Goal: Information Seeking & Learning: Learn about a topic

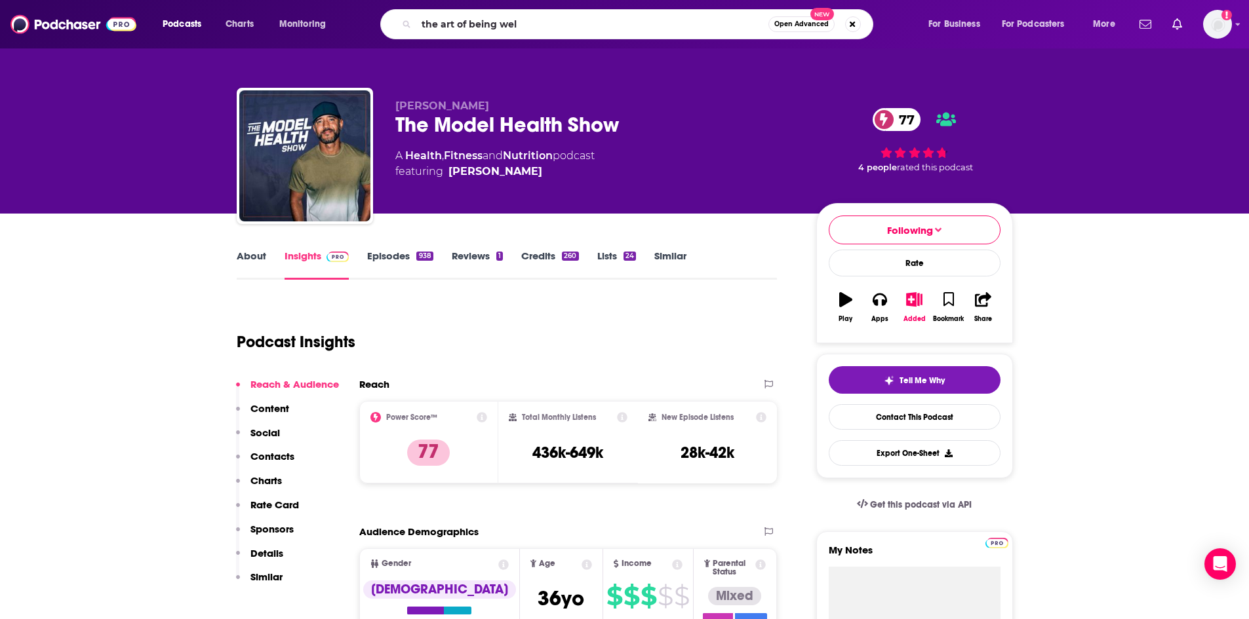
type input "the art of being well"
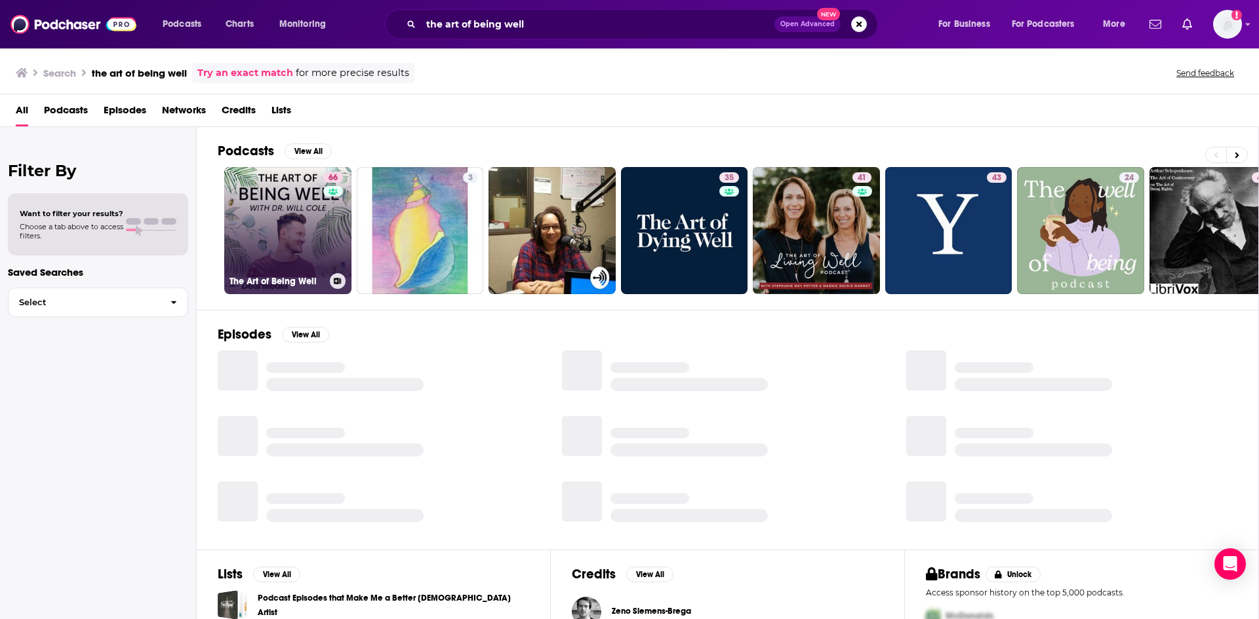
click at [288, 231] on link "66 The Art of Being Well" at bounding box center [287, 230] width 127 height 127
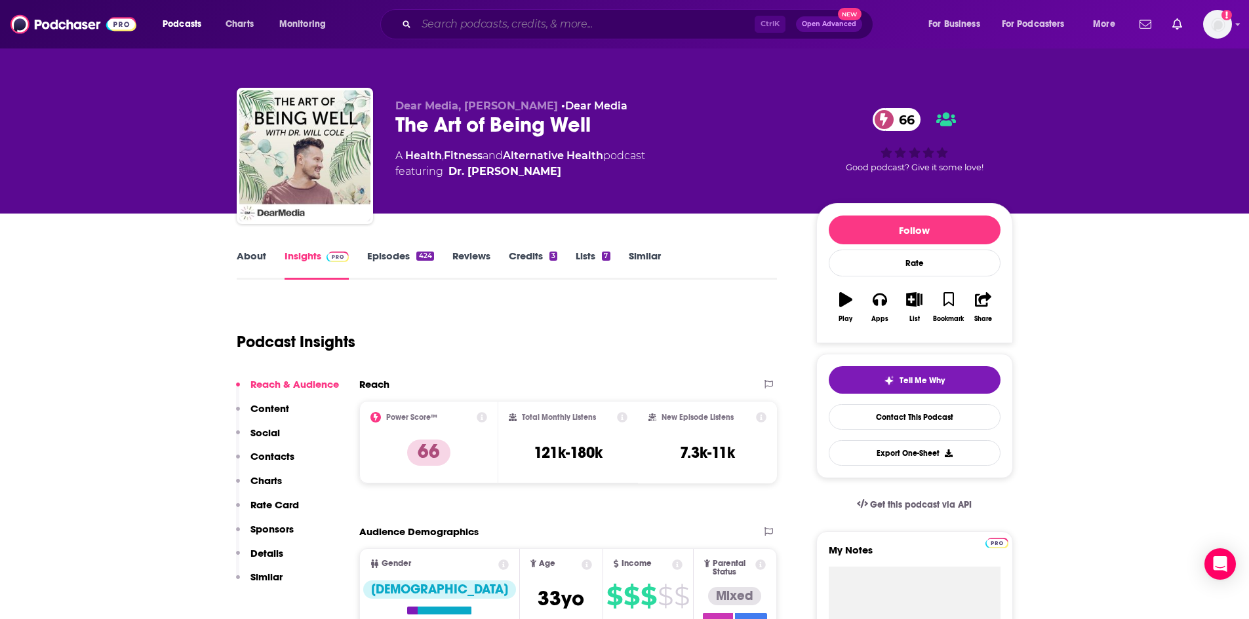
click at [546, 32] on input "Search podcasts, credits, & more..." at bounding box center [585, 24] width 338 height 21
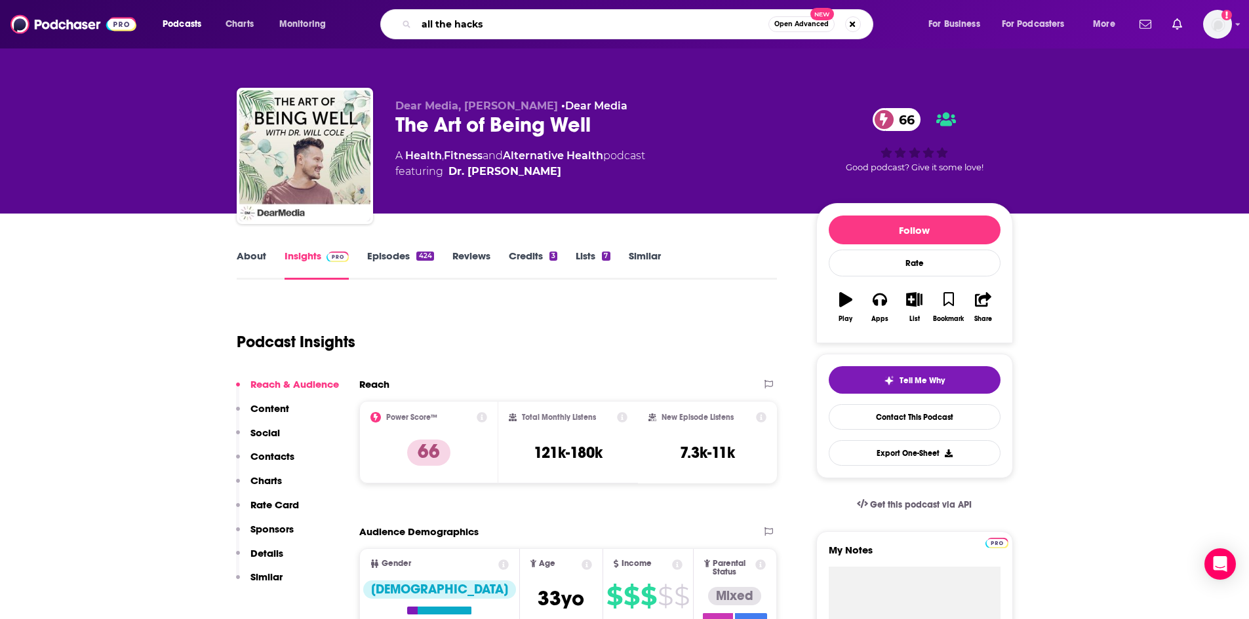
type input "all the hacks"
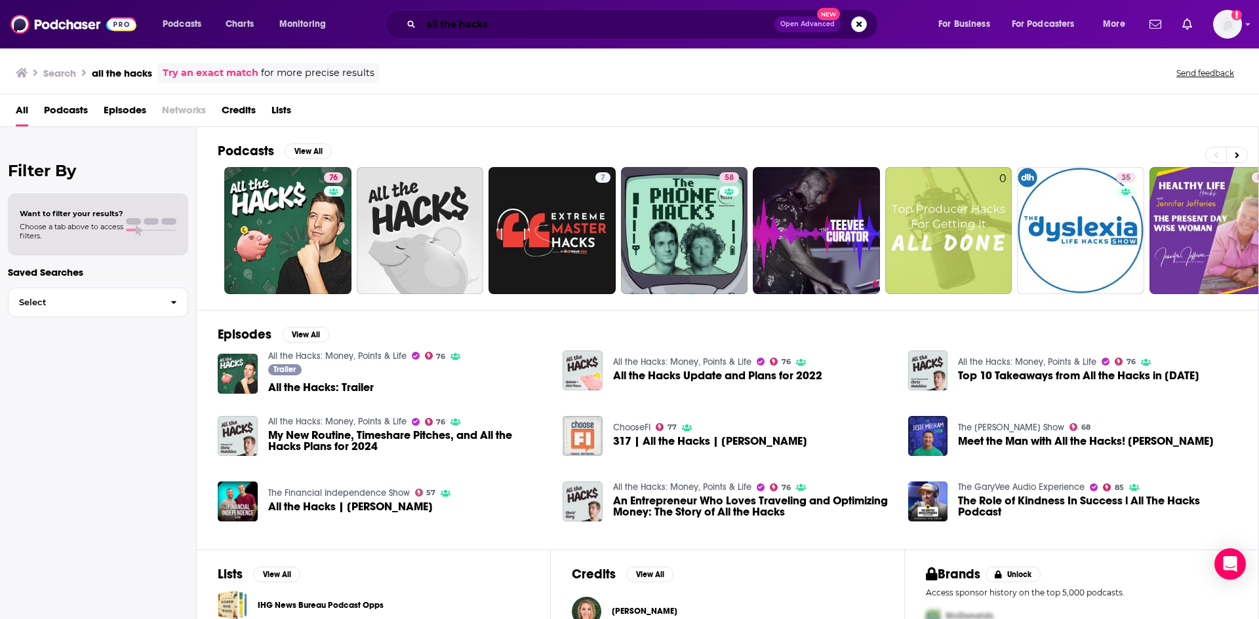
click at [534, 18] on input "all the hacks" at bounding box center [597, 24] width 353 height 21
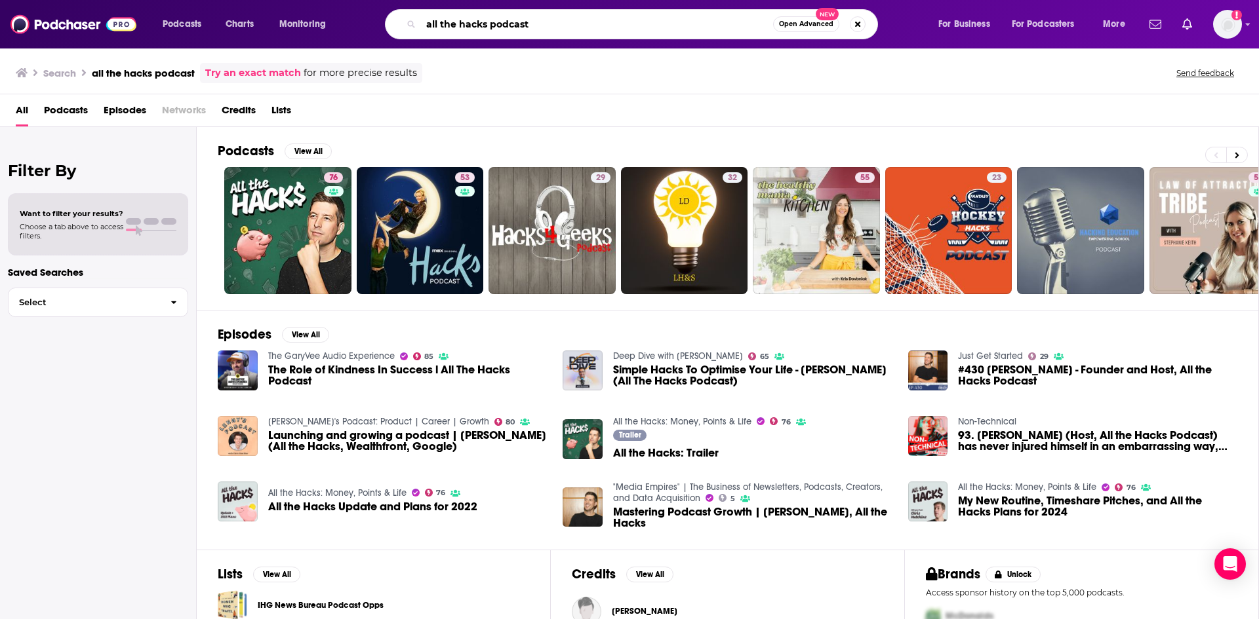
drag, startPoint x: 532, startPoint y: 31, endPoint x: 387, endPoint y: 22, distance: 145.8
click at [387, 22] on div "all the hacks podcast Open Advanced New" at bounding box center [631, 24] width 493 height 30
type input "depresh mode podcast"
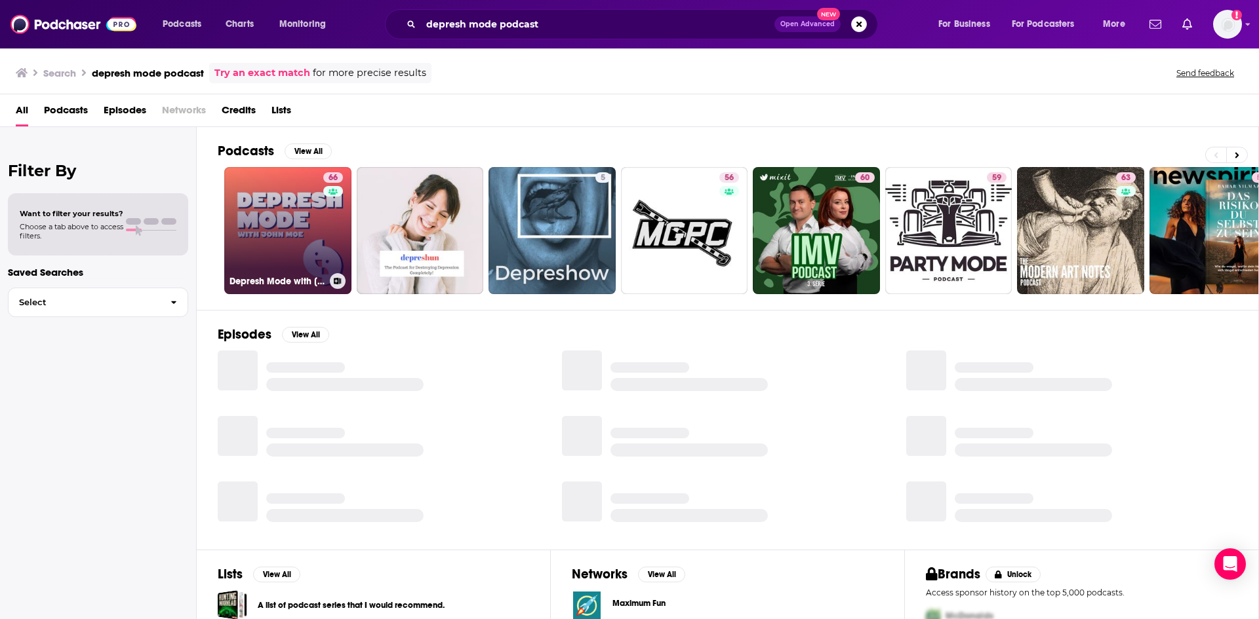
click at [286, 243] on link "66 Depresh Mode with [PERSON_NAME]" at bounding box center [287, 230] width 127 height 127
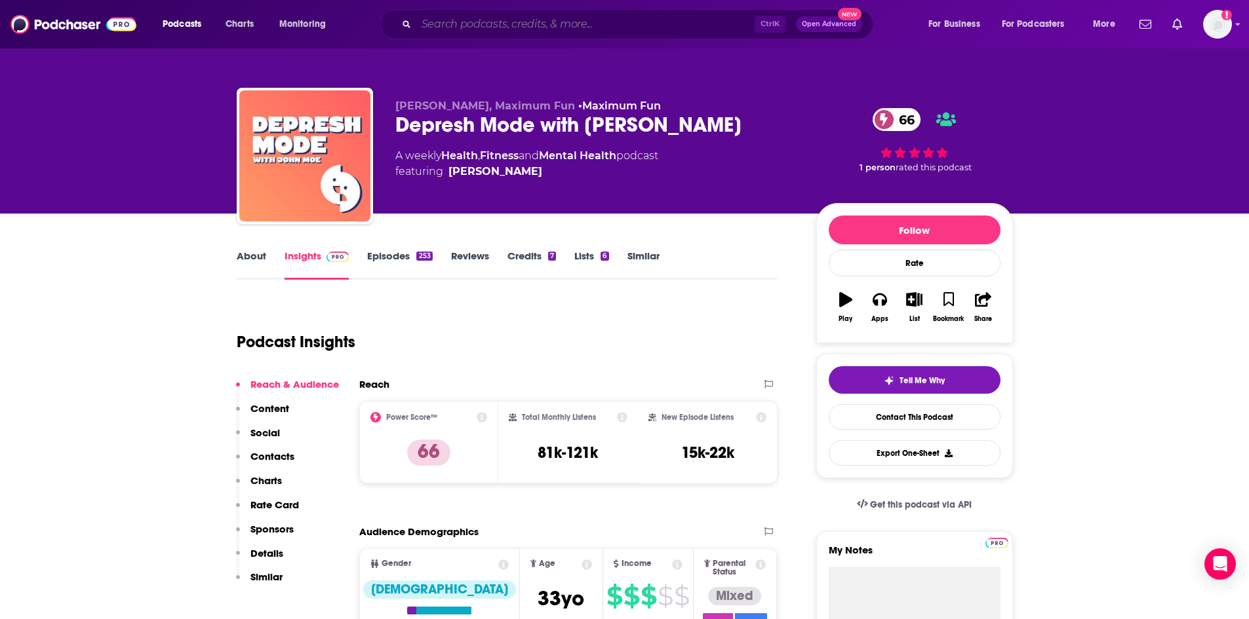
click at [521, 22] on input "Search podcasts, credits, & more..." at bounding box center [585, 24] width 338 height 21
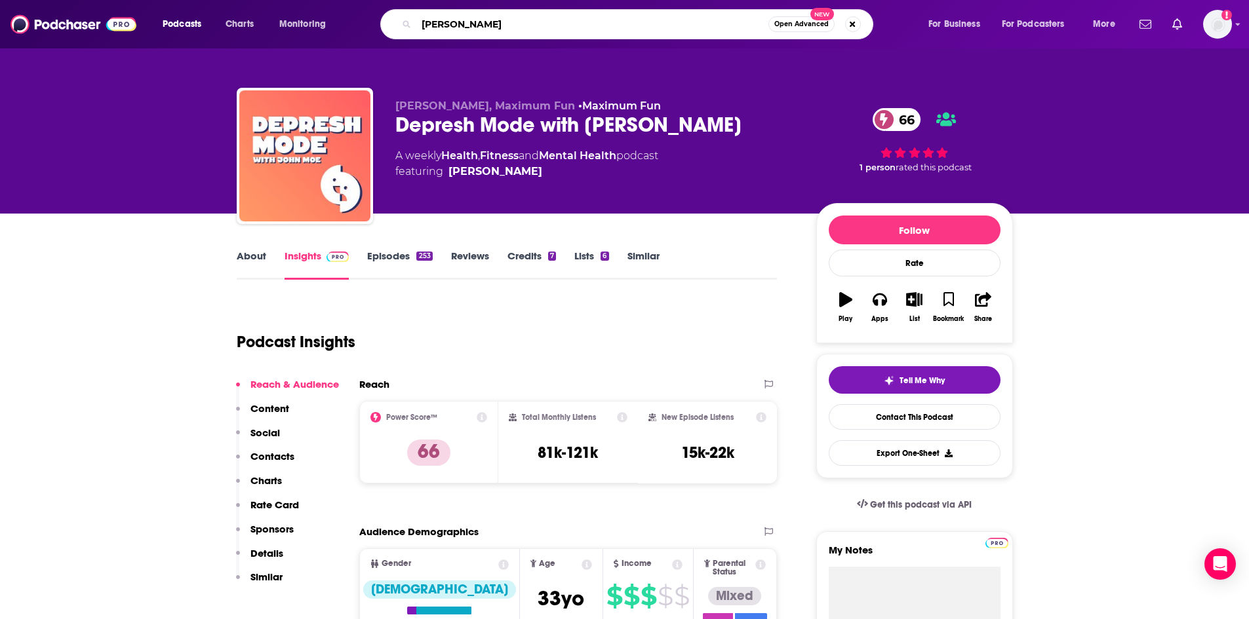
type input "[PERSON_NAME]"
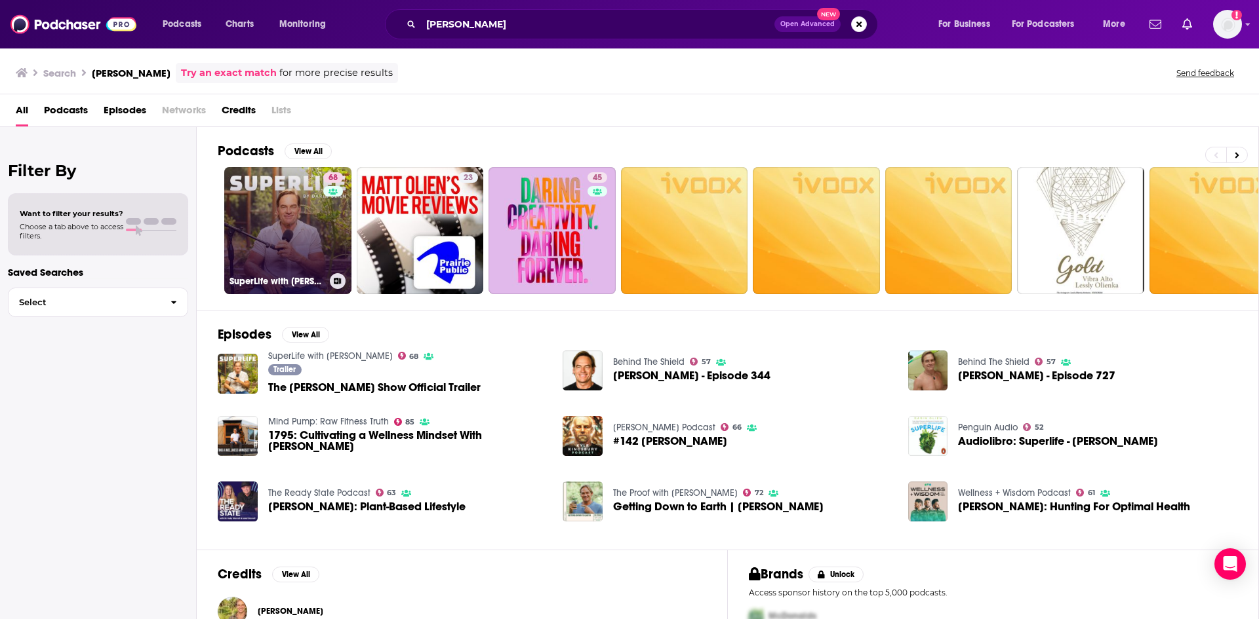
click at [252, 242] on link "68 SuperLife with [PERSON_NAME]" at bounding box center [287, 230] width 127 height 127
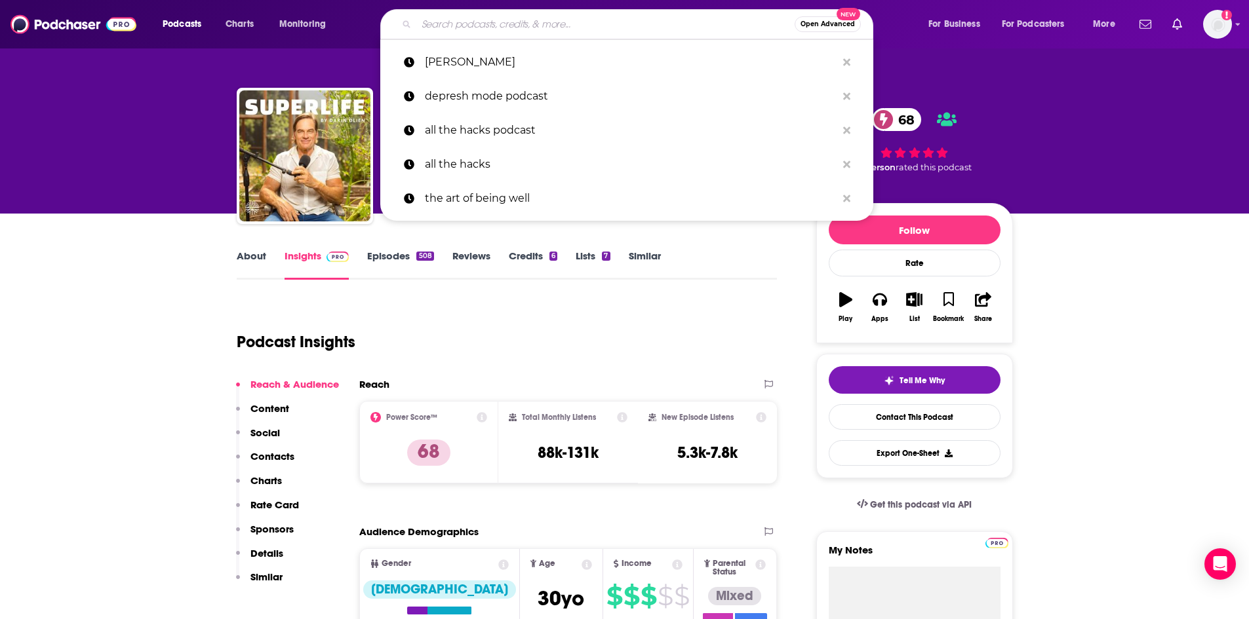
click at [515, 29] on input "Search podcasts, credits, & more..." at bounding box center [605, 24] width 378 height 21
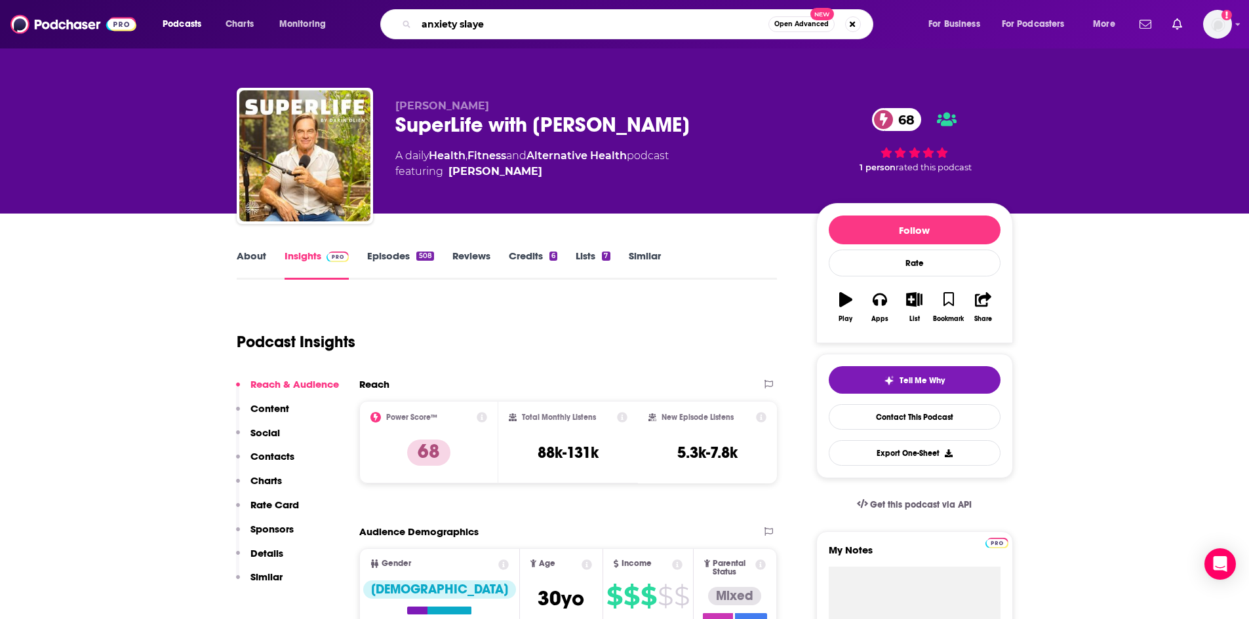
type input "anxiety slayer"
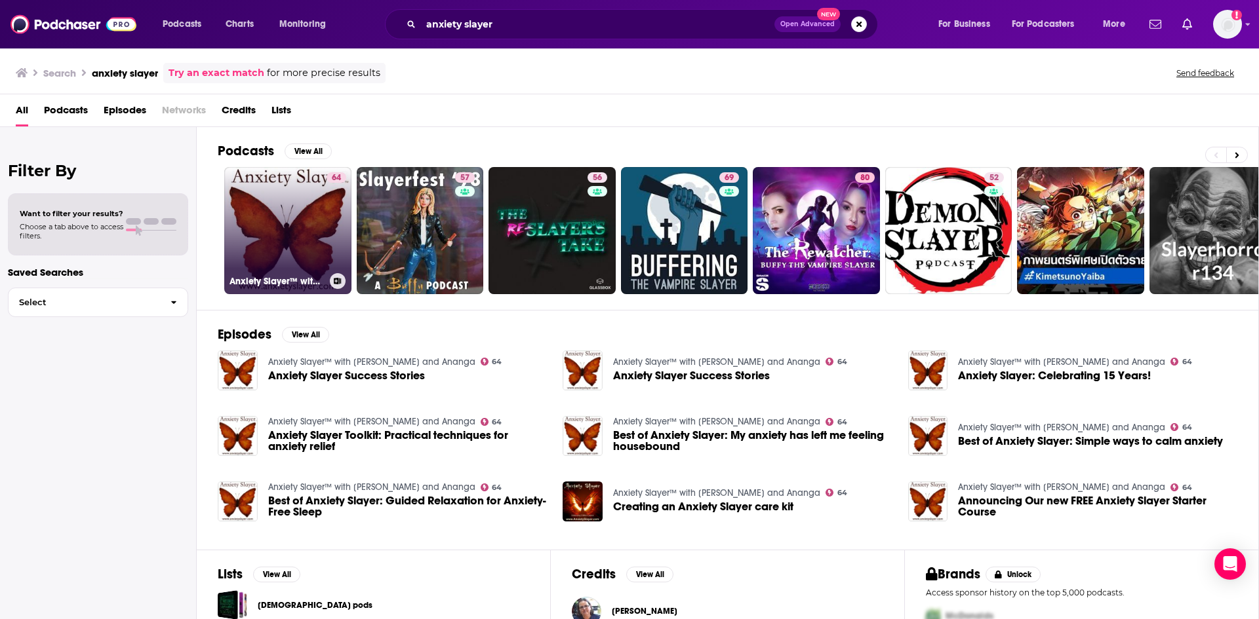
click at [286, 240] on link "64 Anxiety Slayer™ with [PERSON_NAME] and Ananga" at bounding box center [287, 230] width 127 height 127
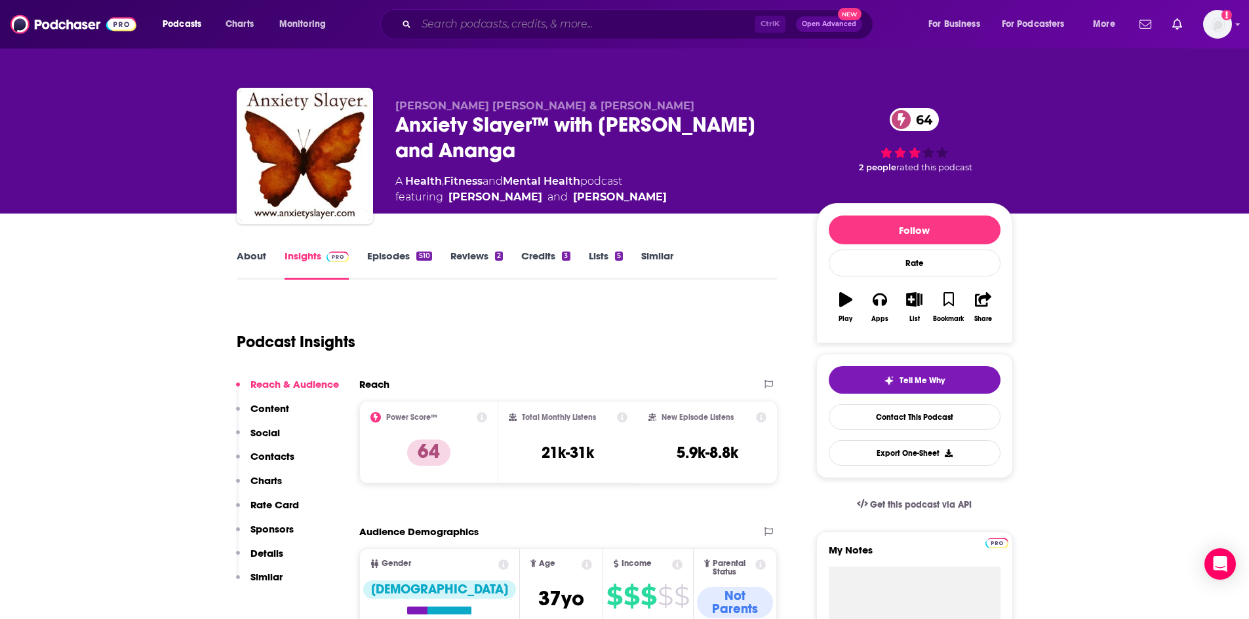
click at [489, 23] on input "Search podcasts, credits, & more..." at bounding box center [585, 24] width 338 height 21
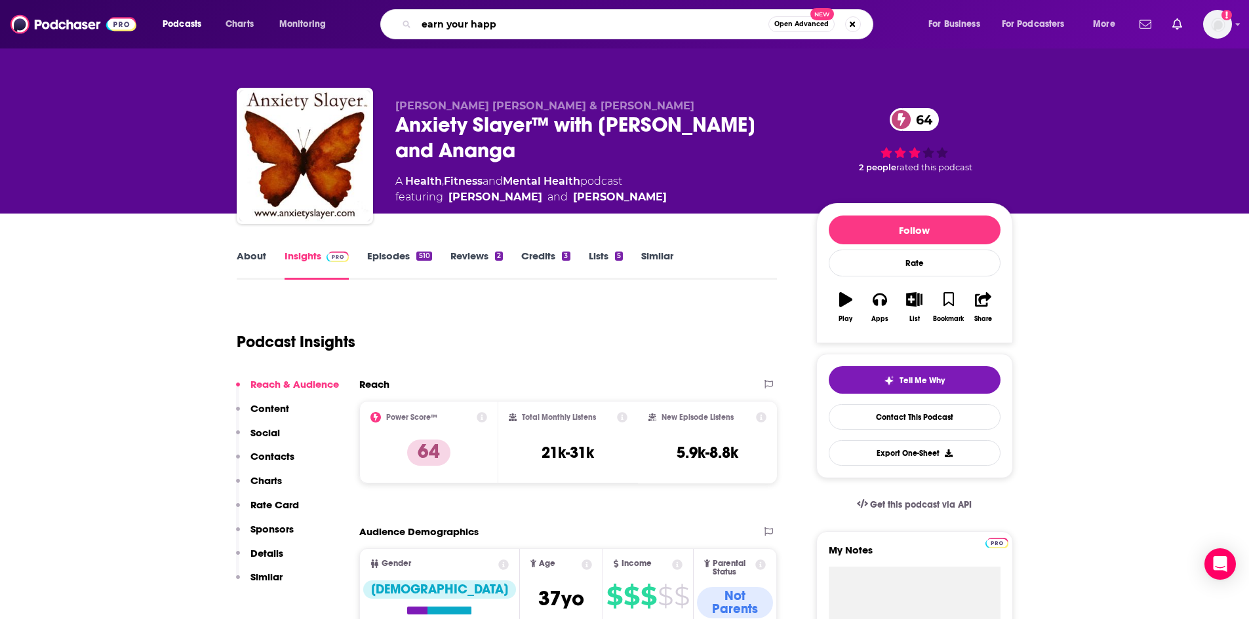
type input "earn your happy"
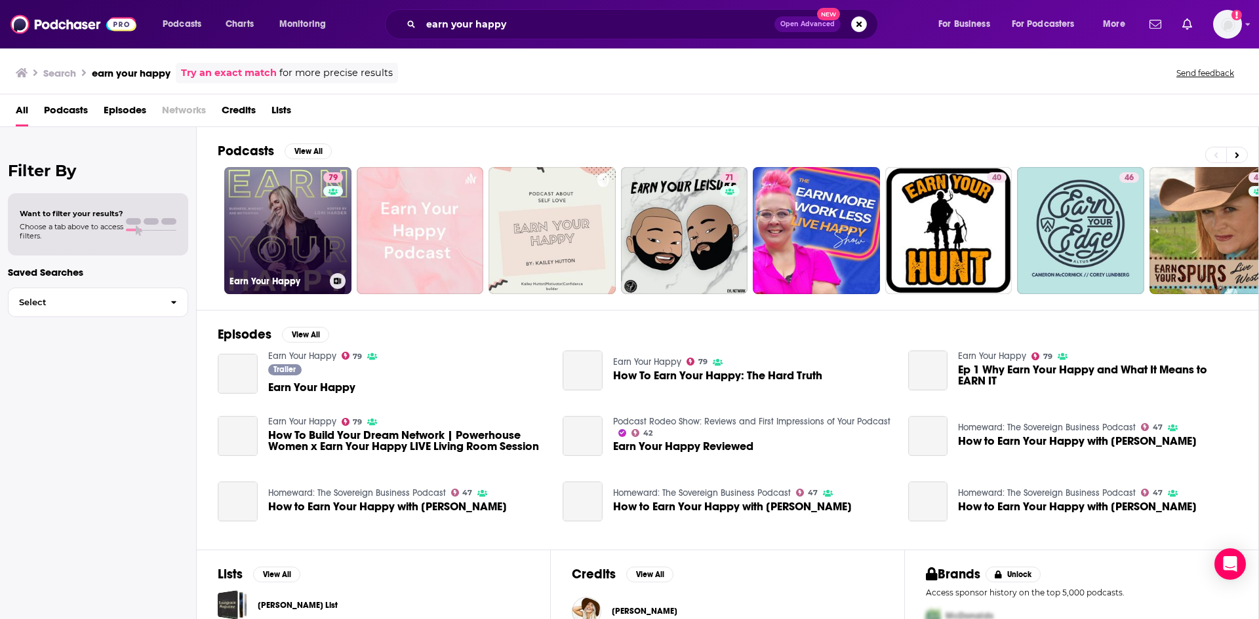
click at [297, 224] on link "79 Earn Your Happy" at bounding box center [287, 230] width 127 height 127
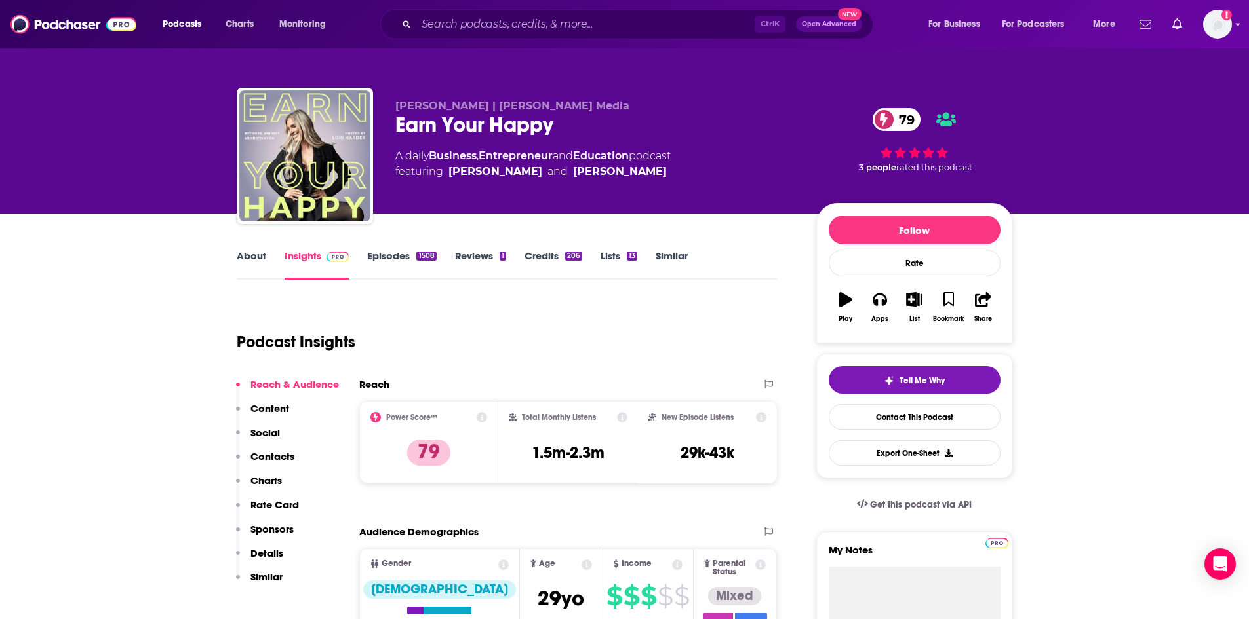
click at [246, 259] on link "About" at bounding box center [251, 265] width 29 height 30
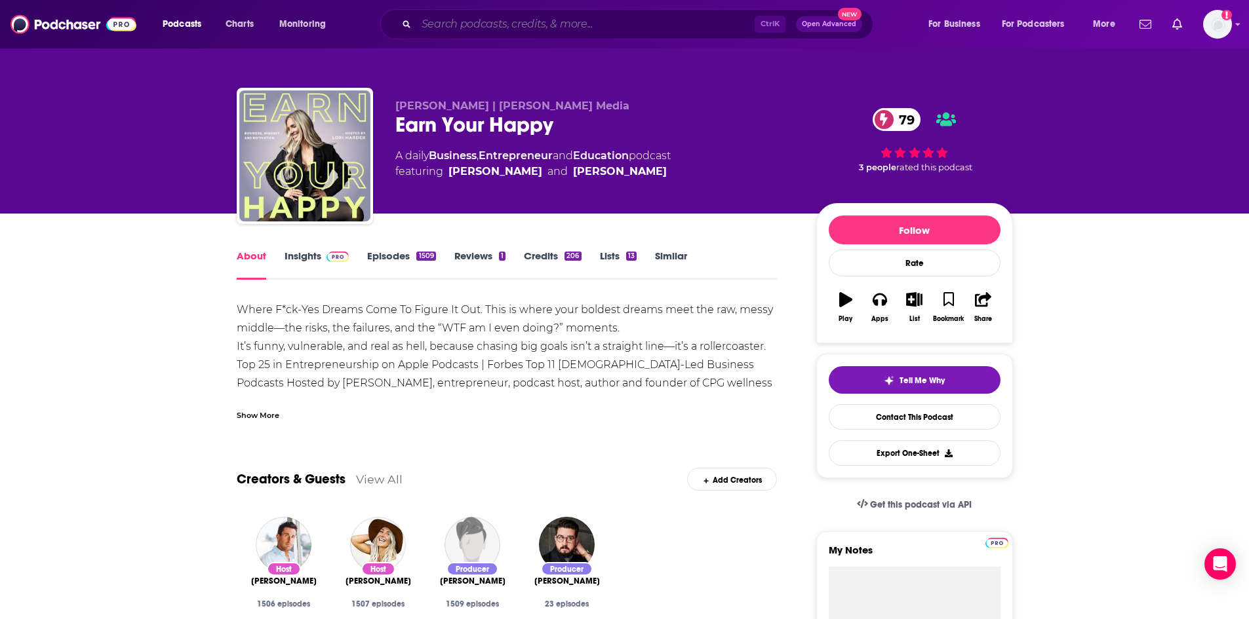
click at [452, 22] on input "Search podcasts, credits, & more..." at bounding box center [585, 24] width 338 height 21
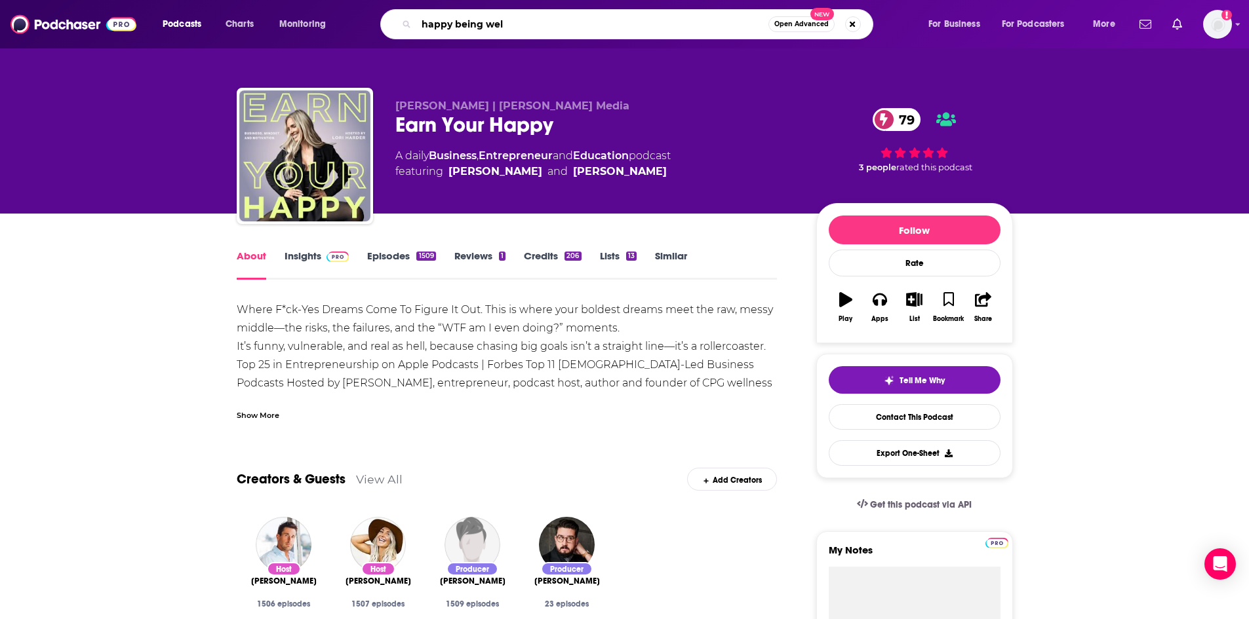
type input "happy being well"
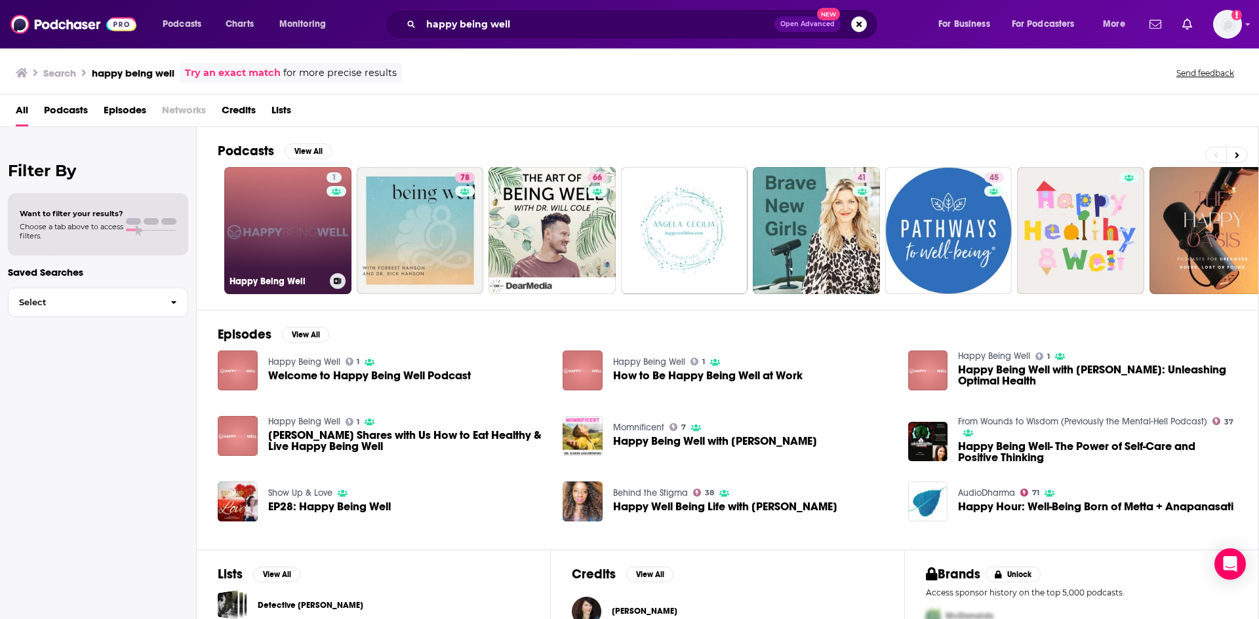
click at [288, 227] on link "1 Happy Being Well" at bounding box center [287, 230] width 127 height 127
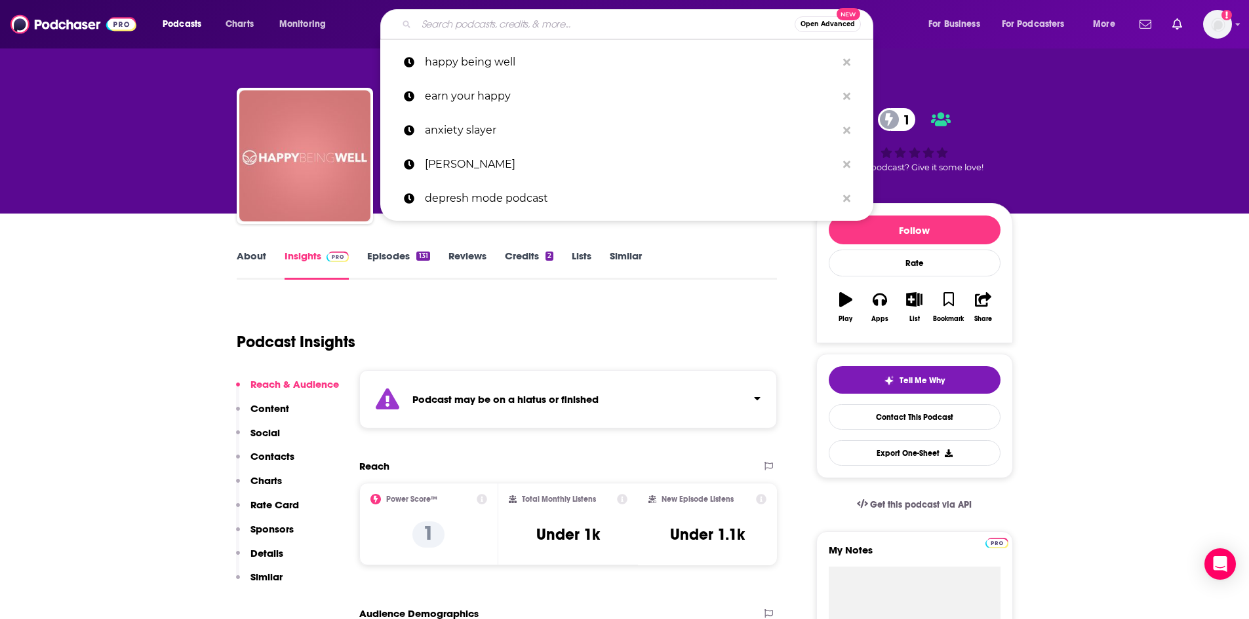
click at [482, 23] on input "Search podcasts, credits, & more..." at bounding box center [605, 24] width 378 height 21
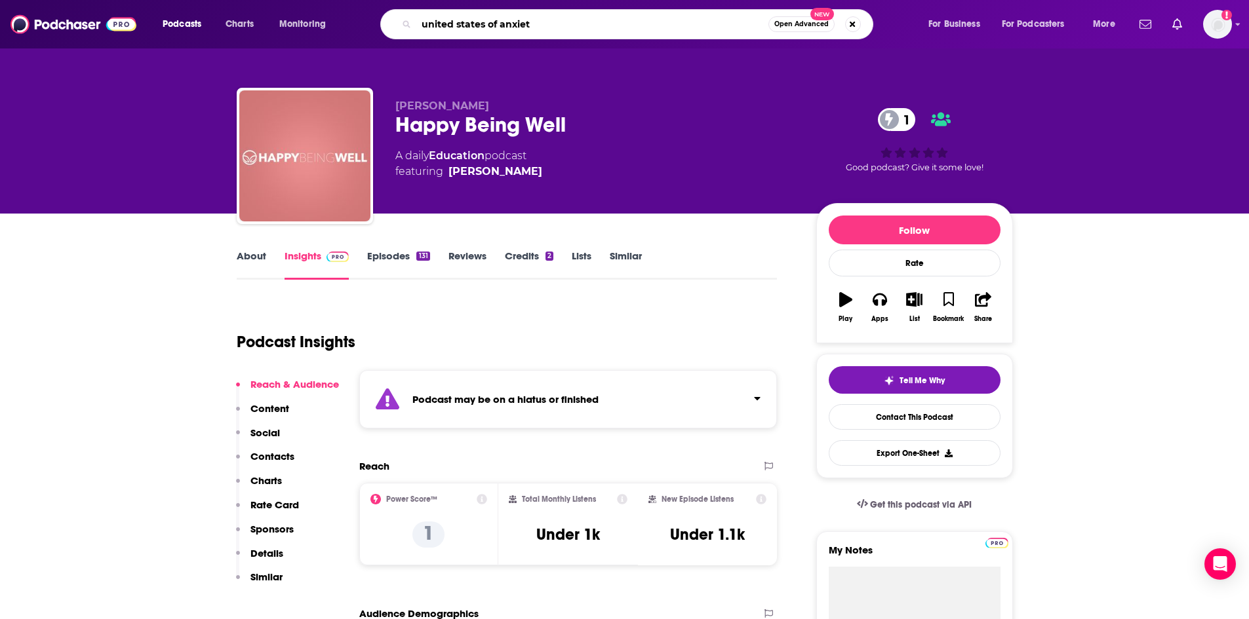
type input "united states of anxiety"
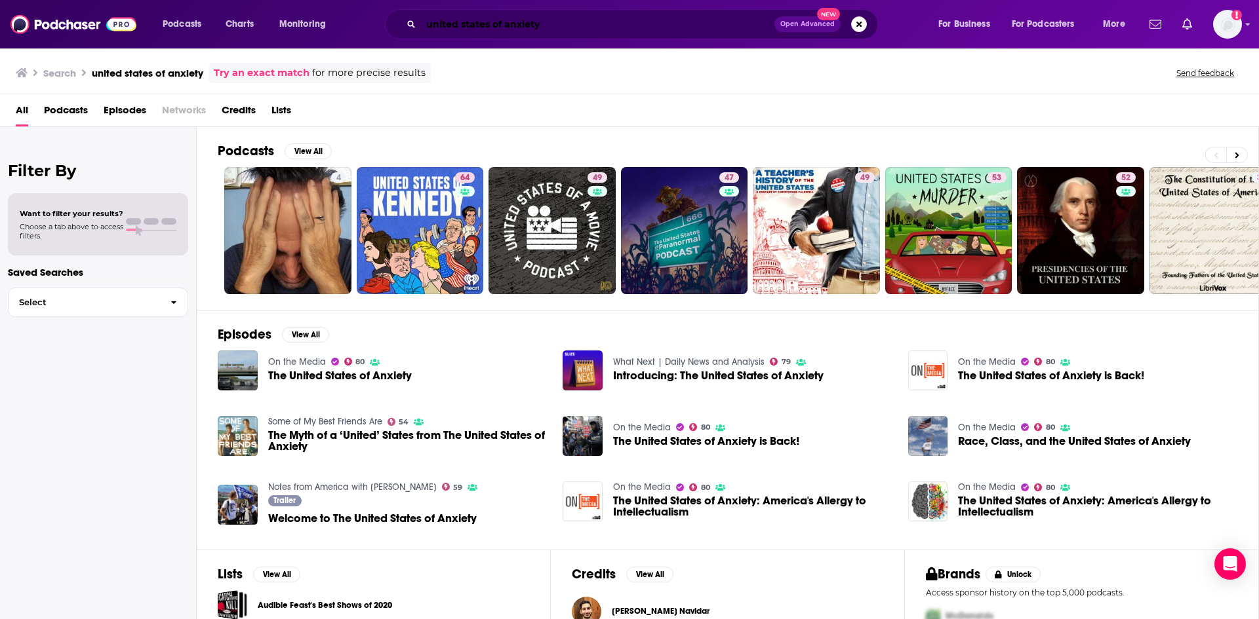
click at [572, 25] on input "united states of anxiety" at bounding box center [597, 24] width 353 height 21
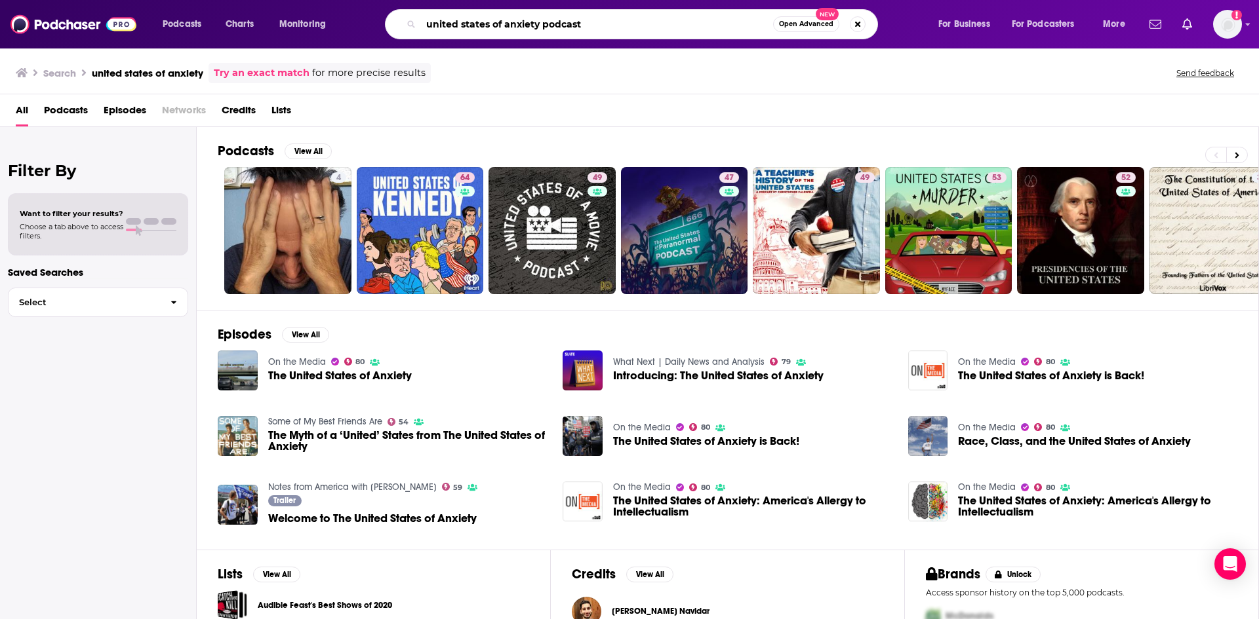
type input "united states of anxiety podcast"
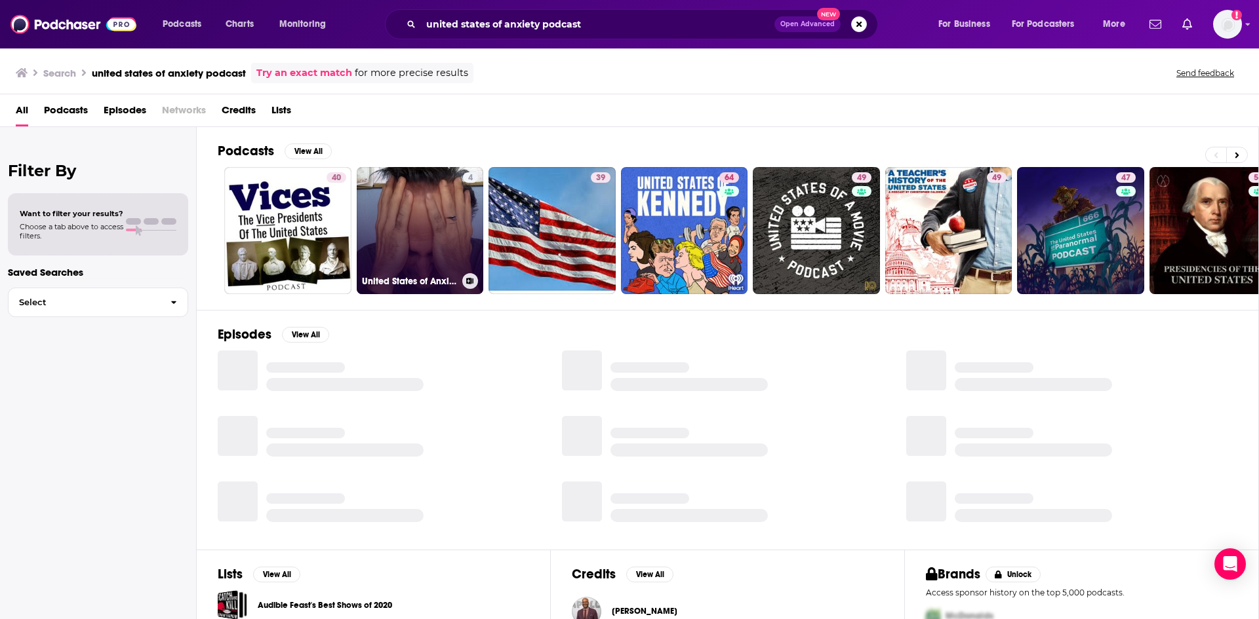
click at [411, 224] on link "4 United States of Anxiety" at bounding box center [420, 230] width 127 height 127
